Goal: Information Seeking & Learning: Find specific fact

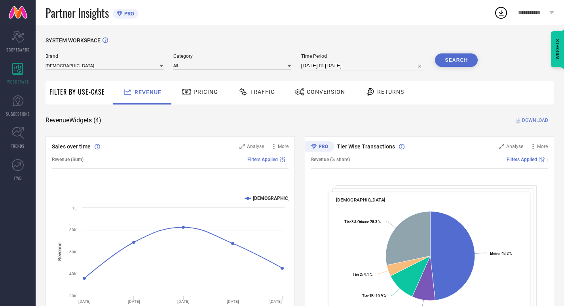
click at [243, 94] on icon at bounding box center [243, 92] width 10 height 10
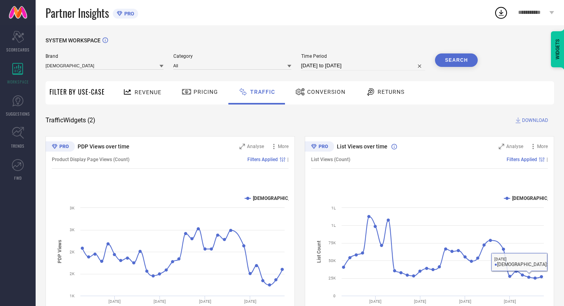
click at [400, 90] on span "Returns" at bounding box center [391, 92] width 27 height 6
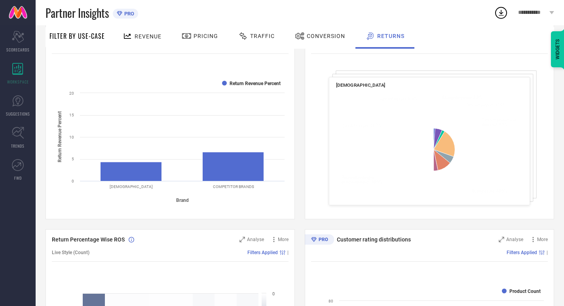
scroll to position [122, 0]
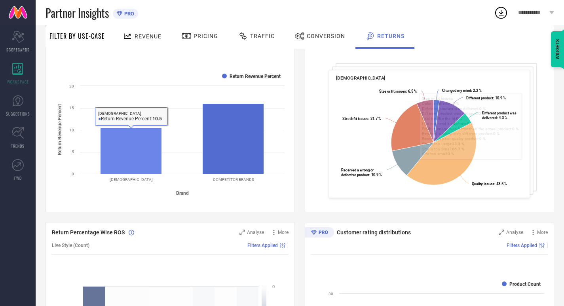
click at [112, 158] on rect at bounding box center [131, 151] width 61 height 46
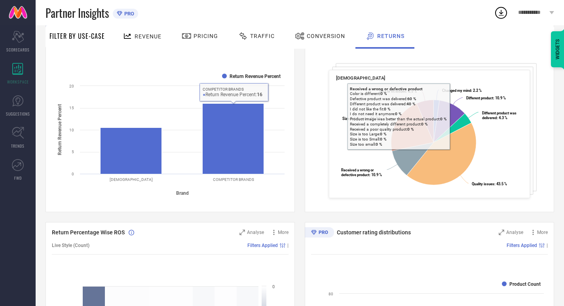
drag, startPoint x: 542, startPoint y: 120, endPoint x: 570, endPoint y: 141, distance: 35.0
click at [548, 162] on div "Return Reasons Analyse More Sold Quantity (% share) Filters Applied | INDIANRAN…" at bounding box center [429, 113] width 249 height 198
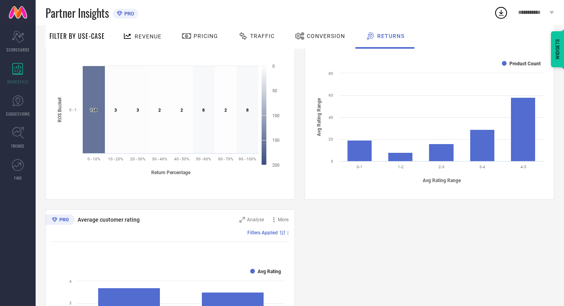
scroll to position [343, 0]
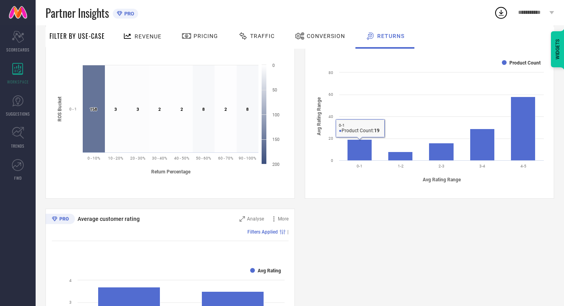
click at [347, 152] on rect at bounding box center [429, 120] width 237 height 135
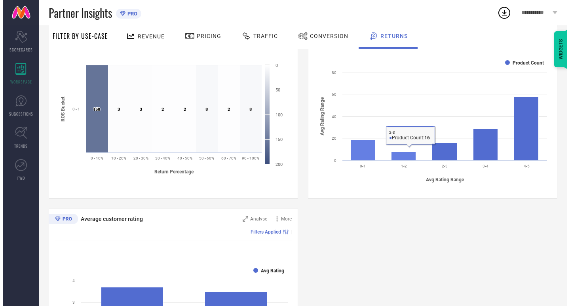
scroll to position [304, 0]
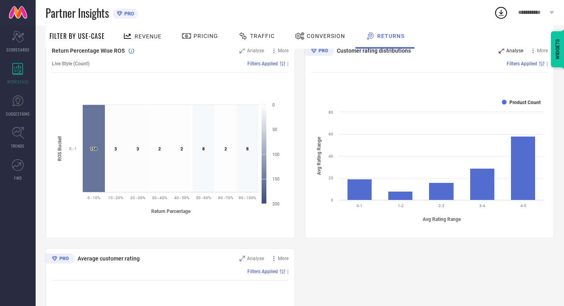
click at [501, 52] on icon at bounding box center [501, 50] width 5 height 5
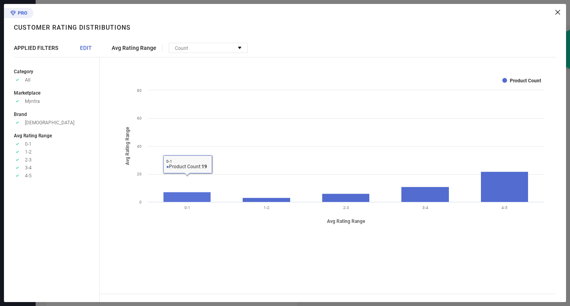
click at [171, 193] on rect at bounding box center [188, 197] width 48 height 10
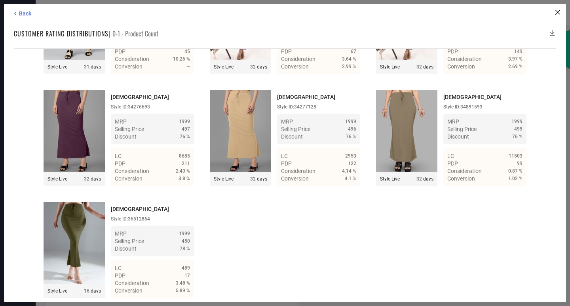
scroll to position [893, 0]
click at [138, 217] on div "Style ID: 36512864" at bounding box center [152, 219] width 83 height 6
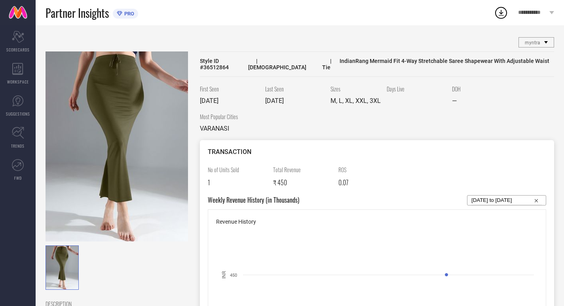
click at [227, 61] on span "Style ID # 36512864" at bounding box center [224, 64] width 48 height 13
copy span "36512864"
